Goal: Ask a question

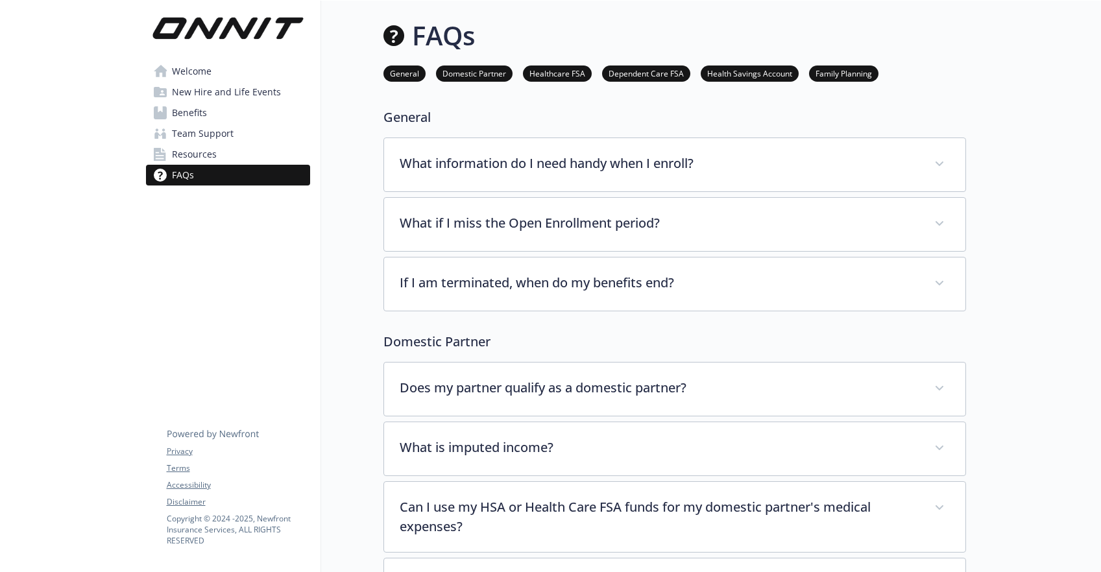
scroll to position [275, 0]
